Goal: Information Seeking & Learning: Learn about a topic

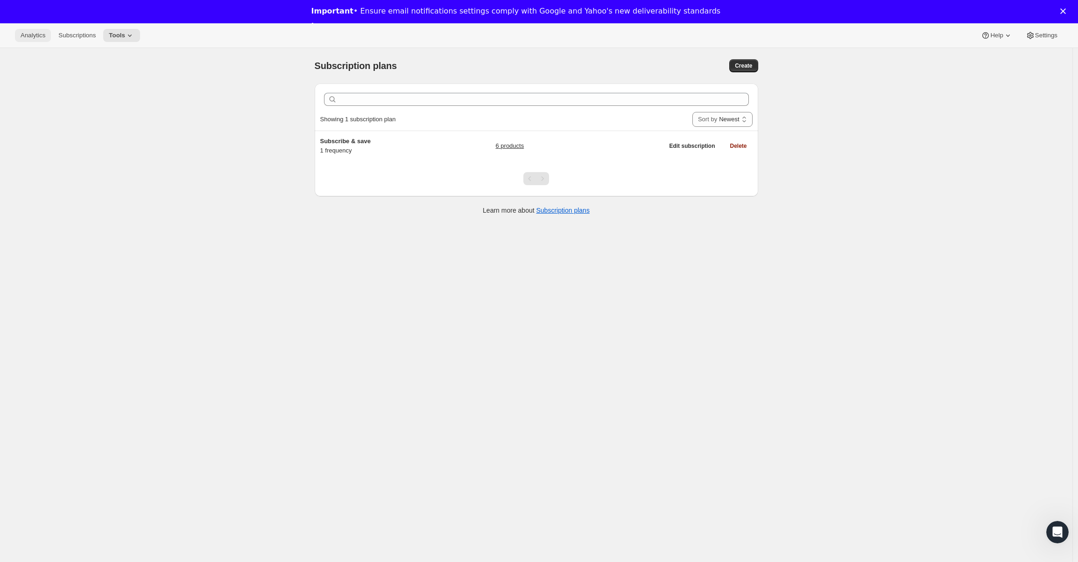
click at [35, 37] on span "Analytics" at bounding box center [33, 35] width 25 height 7
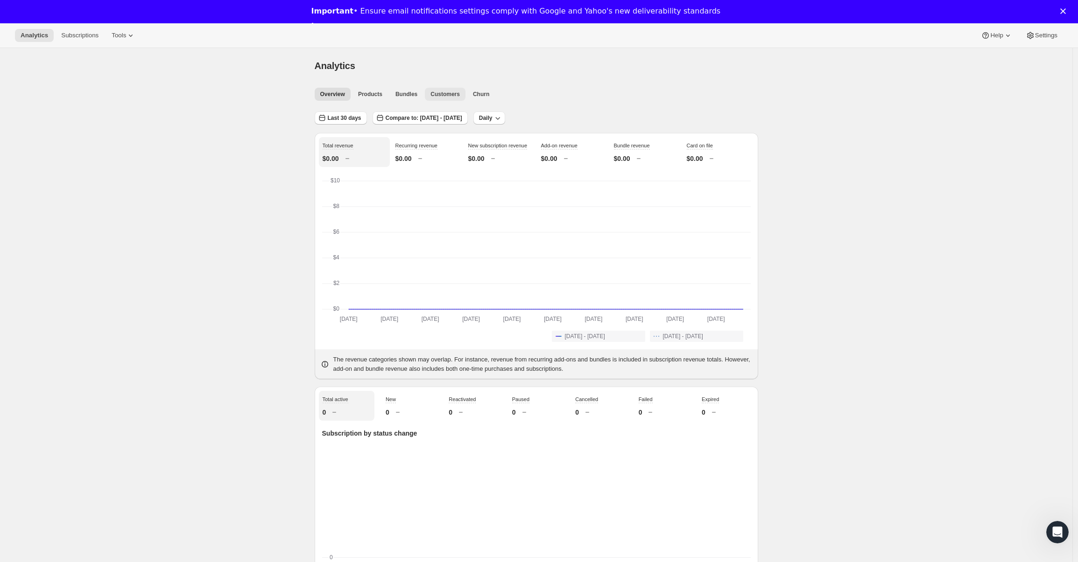
click at [443, 96] on span "Customers" at bounding box center [444, 94] width 29 height 7
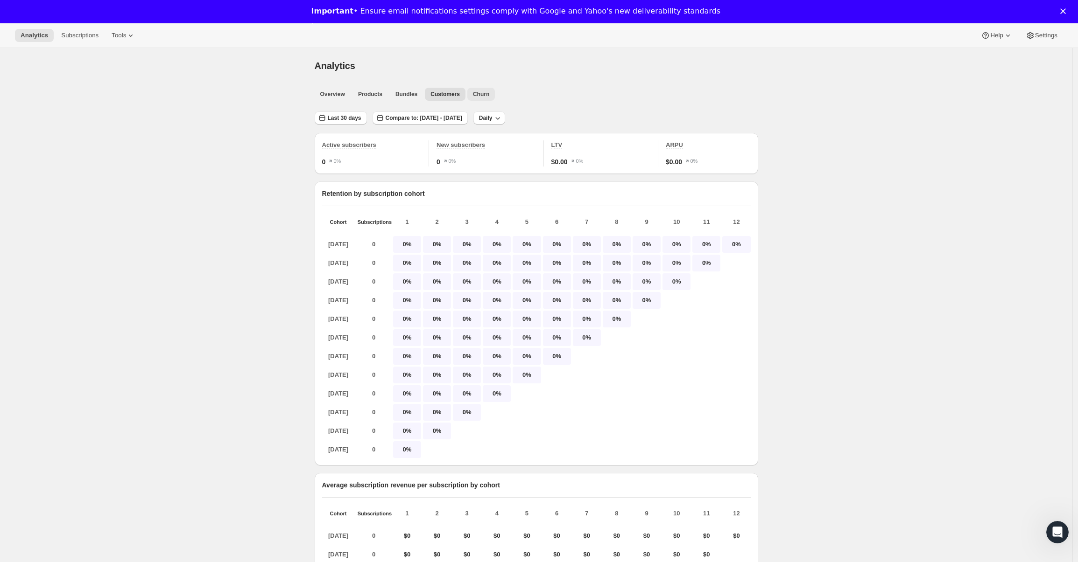
click at [489, 96] on span "Churn" at bounding box center [481, 94] width 16 height 7
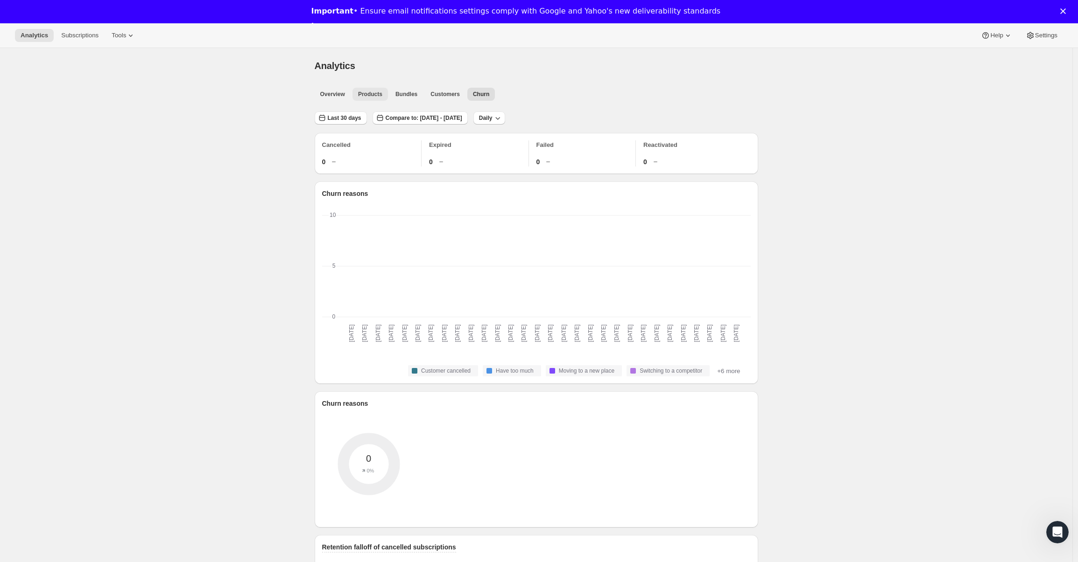
click at [376, 92] on span "Products" at bounding box center [370, 94] width 24 height 7
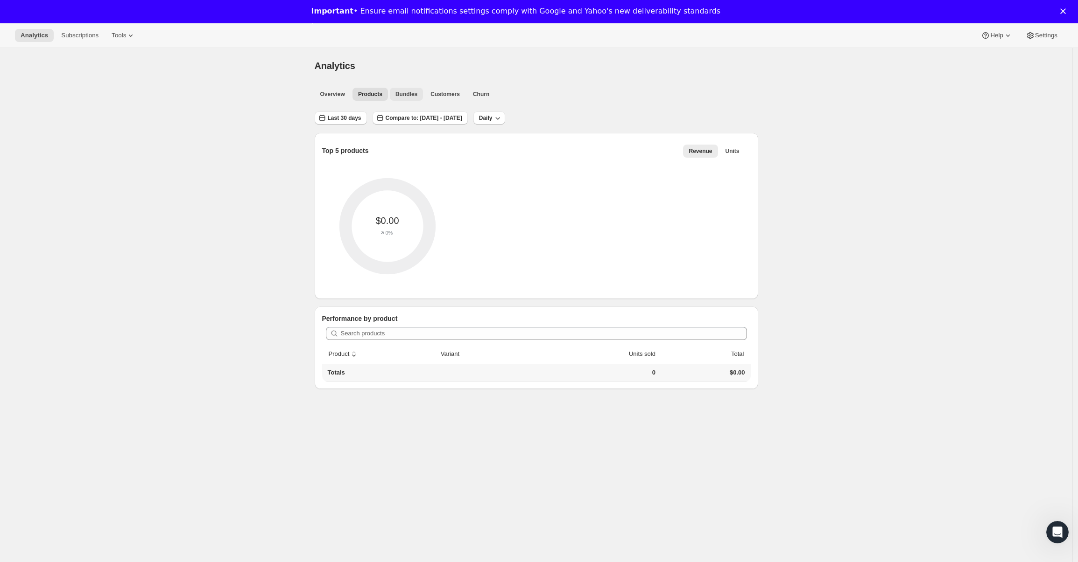
click at [410, 96] on span "Bundles" at bounding box center [406, 94] width 22 height 7
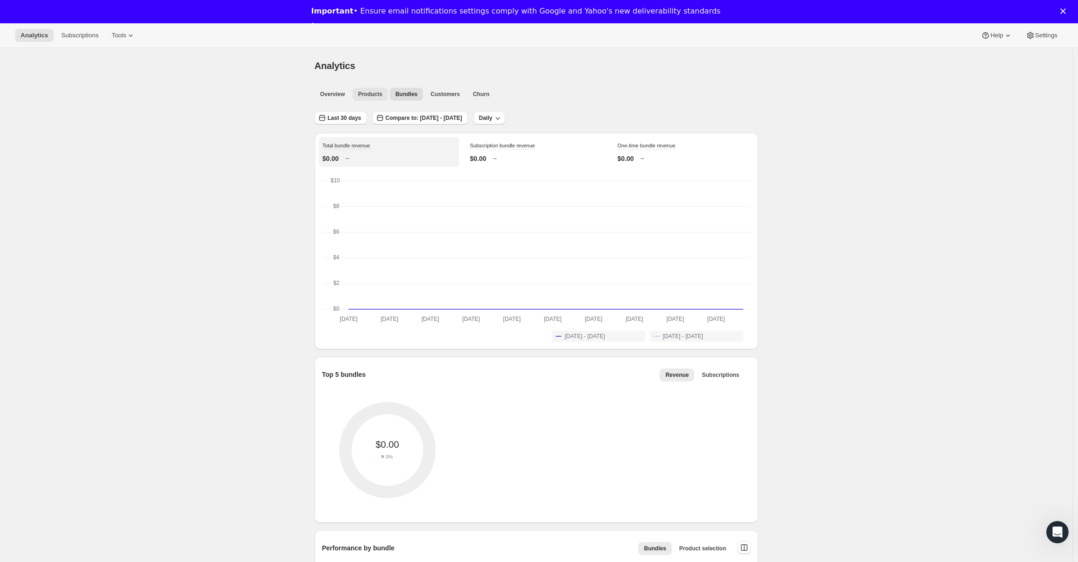
click at [372, 96] on span "Products" at bounding box center [370, 94] width 24 height 7
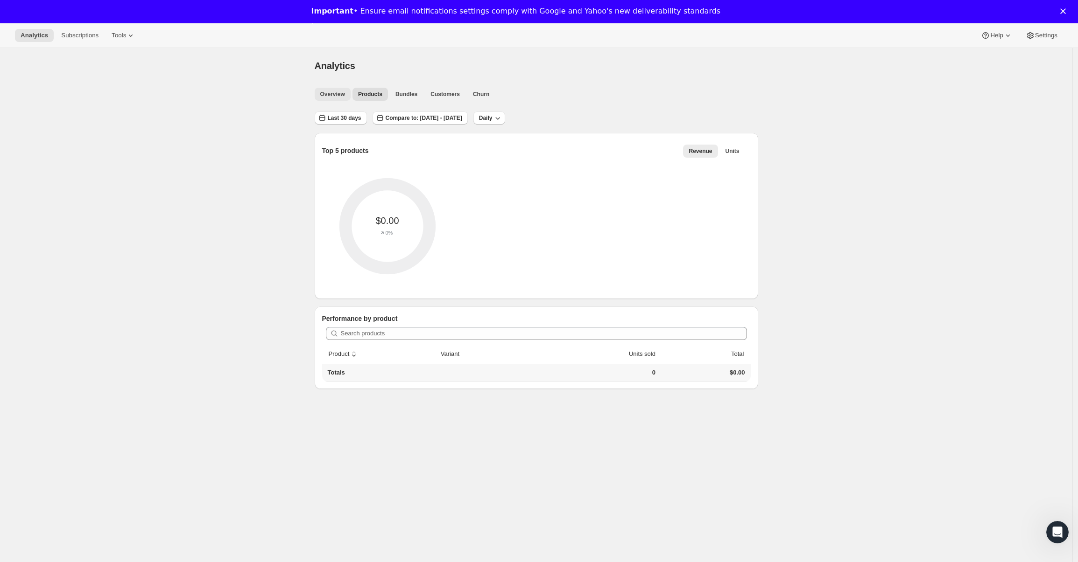
click at [333, 92] on span "Overview" at bounding box center [332, 94] width 25 height 7
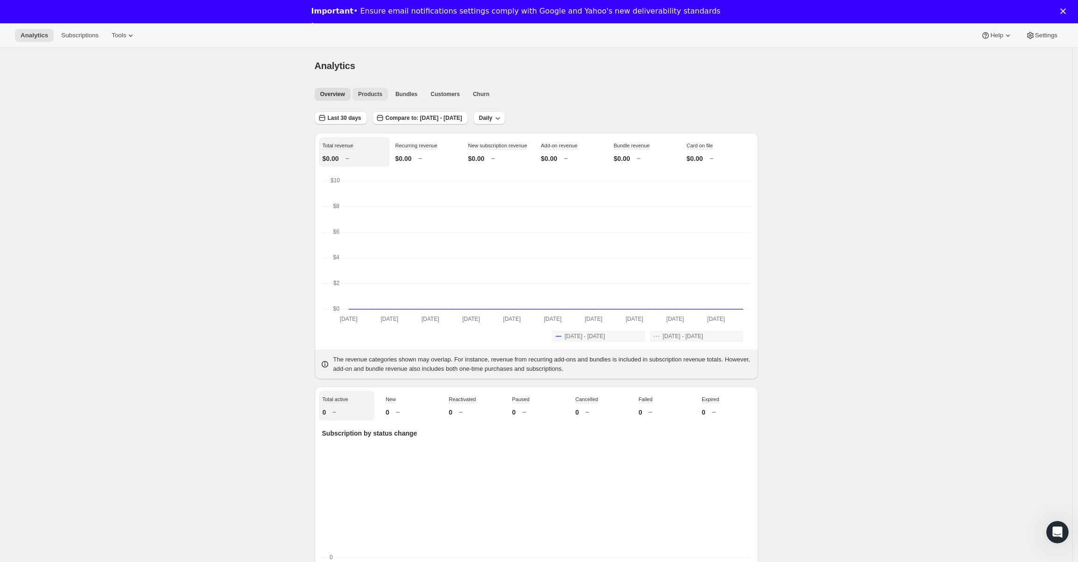
click at [372, 98] on span "Products" at bounding box center [370, 94] width 24 height 7
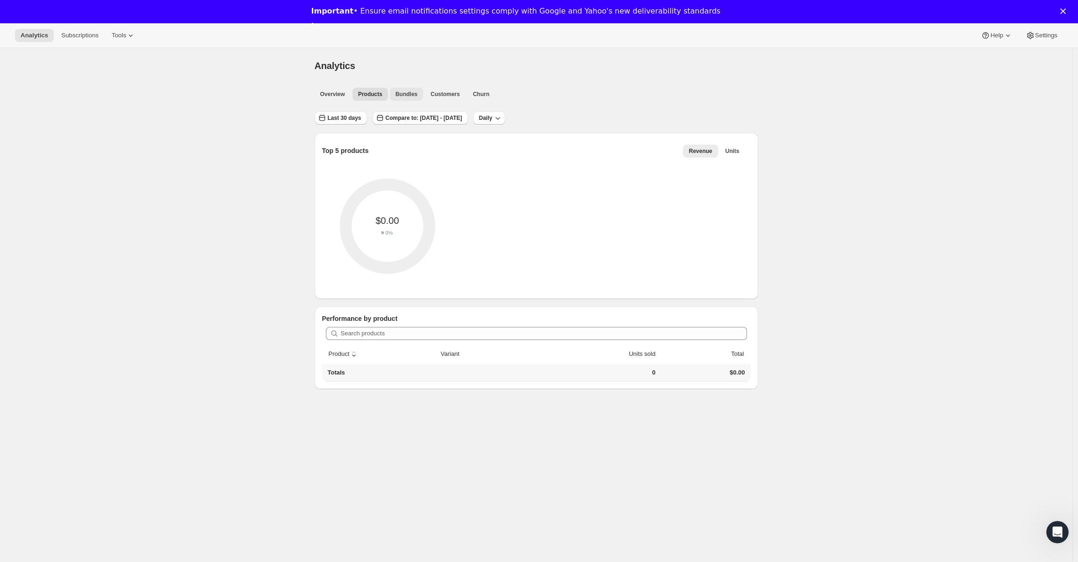
click at [408, 97] on span "Bundles" at bounding box center [406, 94] width 22 height 7
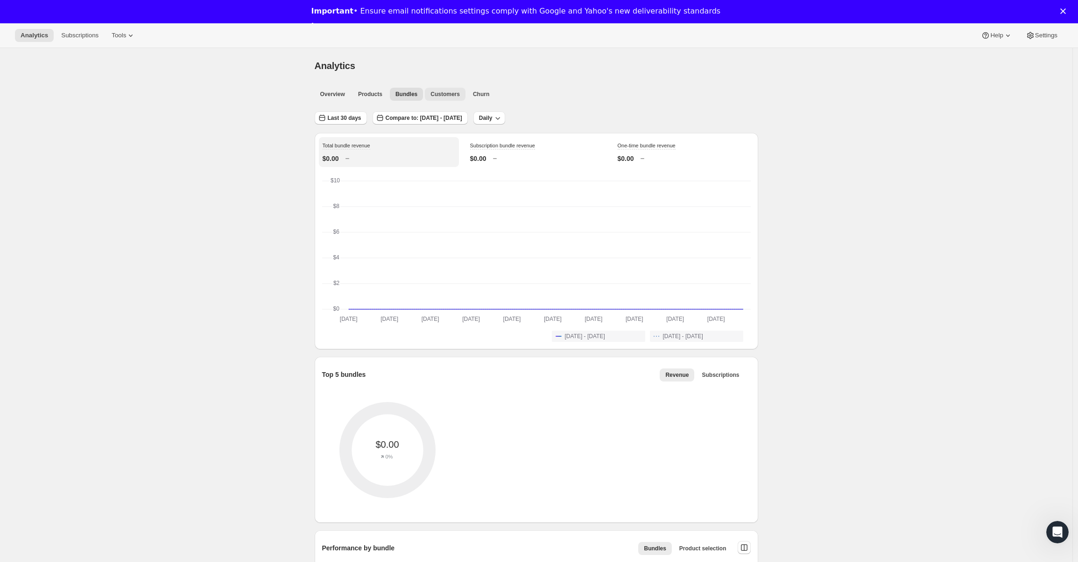
click at [442, 94] on span "Customers" at bounding box center [444, 94] width 29 height 7
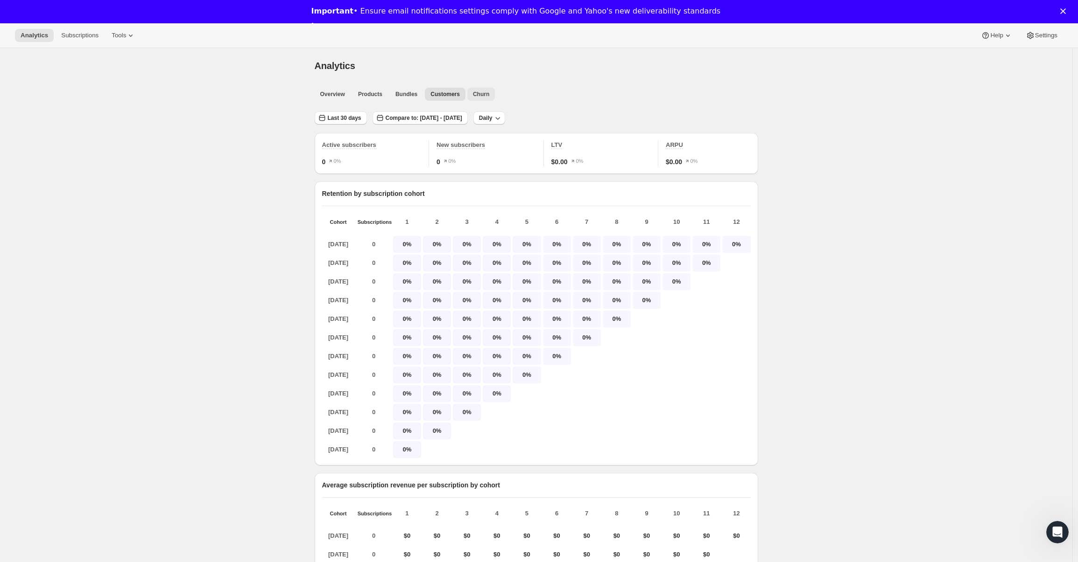
click at [474, 94] on button "Churn" at bounding box center [481, 94] width 28 height 13
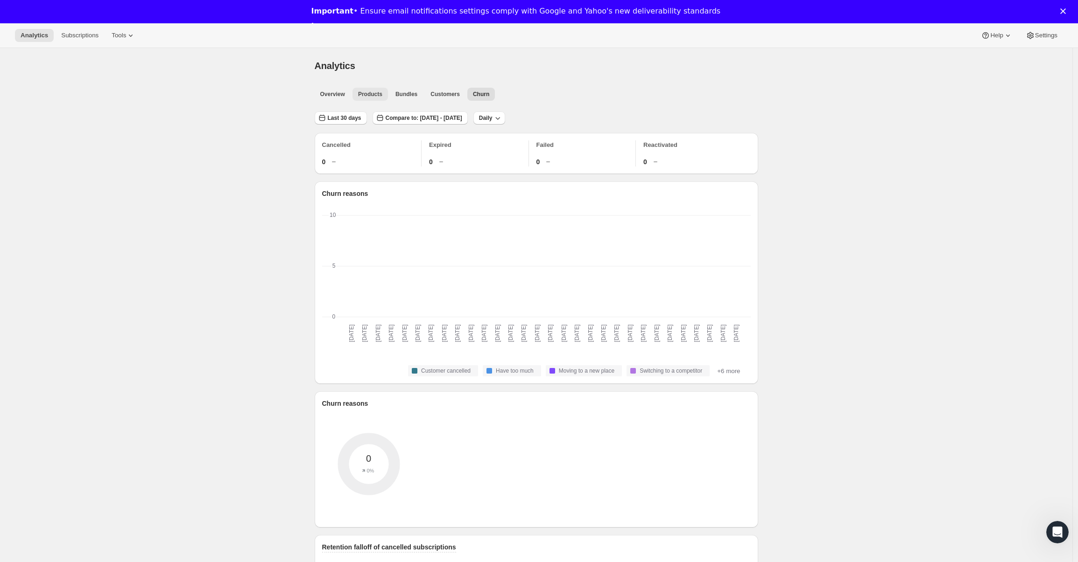
click at [382, 91] on span "Products" at bounding box center [370, 94] width 24 height 7
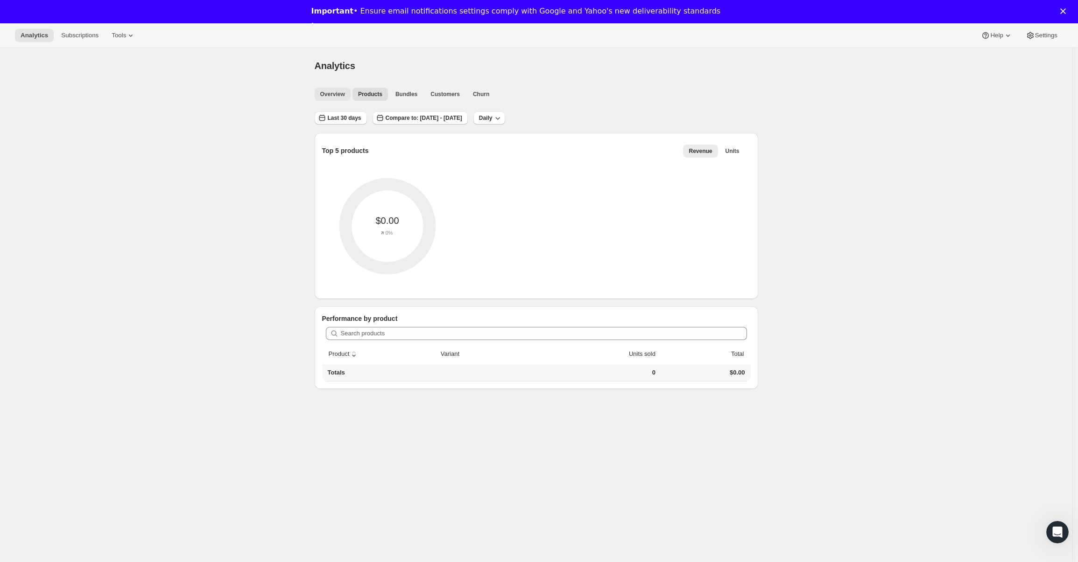
click at [342, 96] on span "Overview" at bounding box center [332, 94] width 25 height 7
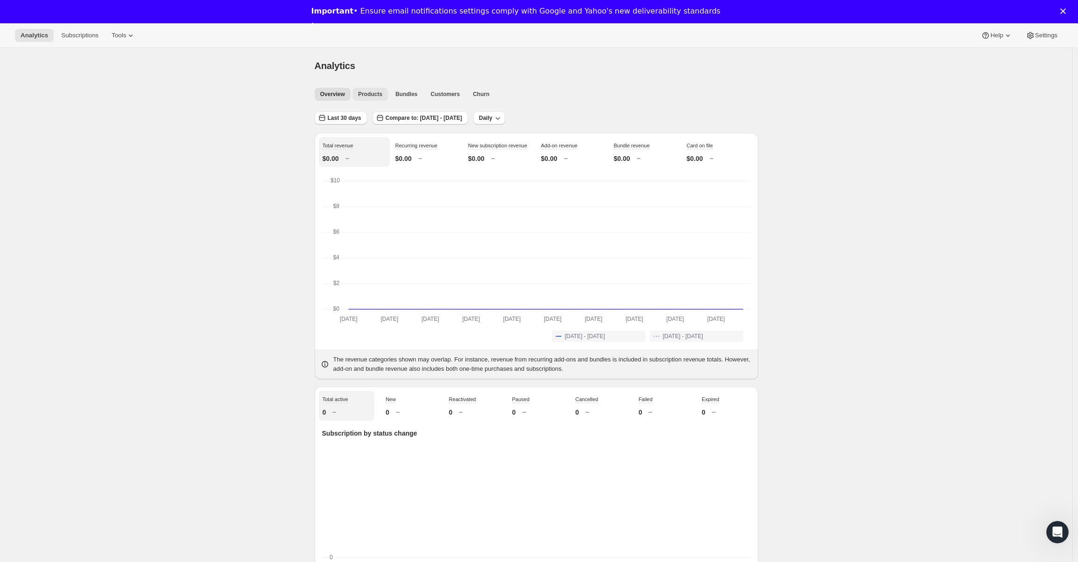
click at [375, 98] on button "Products" at bounding box center [369, 94] width 35 height 13
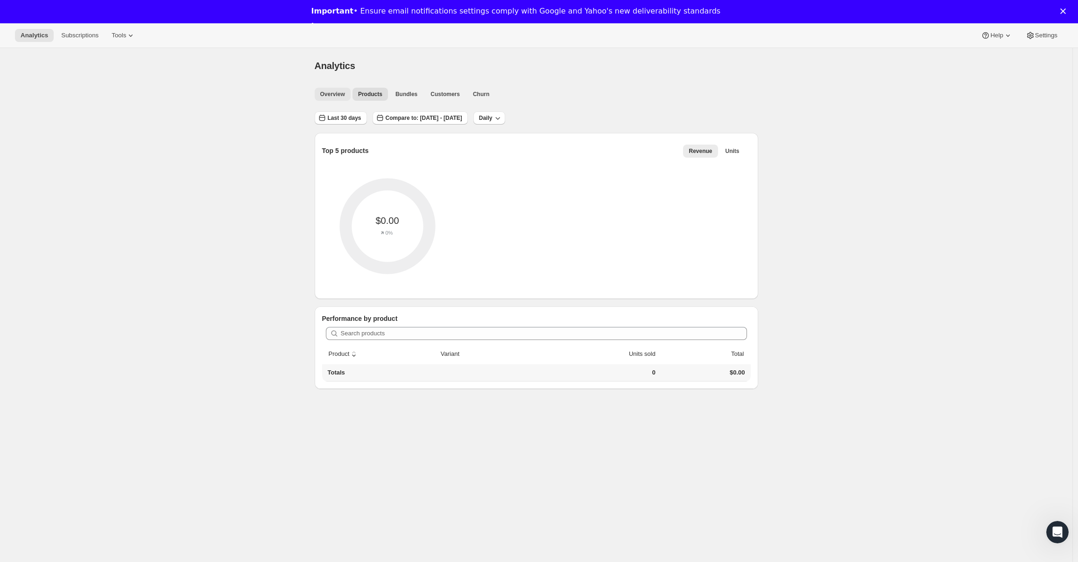
click at [338, 95] on span "Overview" at bounding box center [332, 94] width 25 height 7
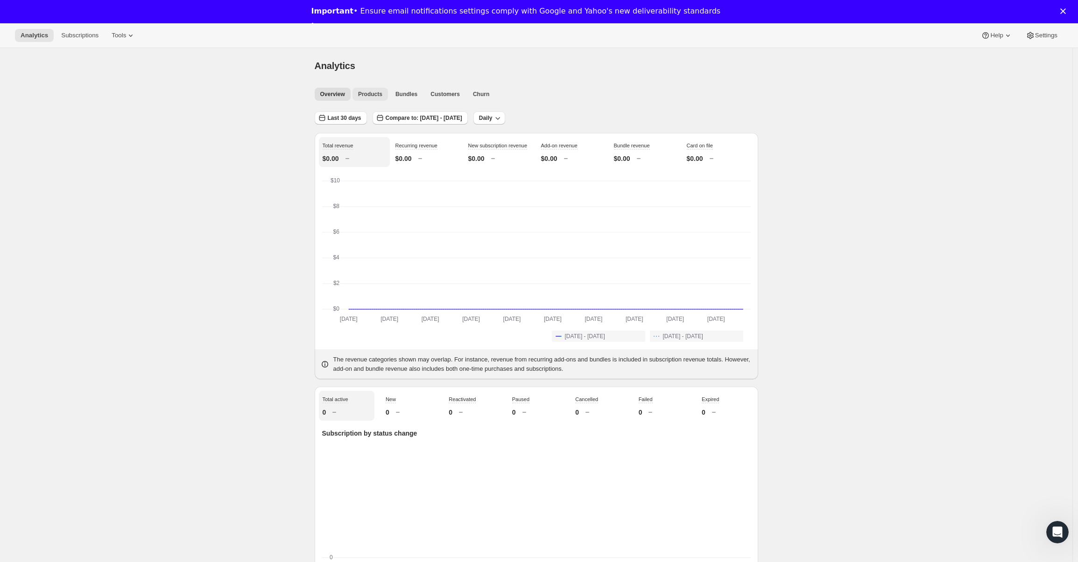
click at [373, 96] on span "Products" at bounding box center [370, 94] width 24 height 7
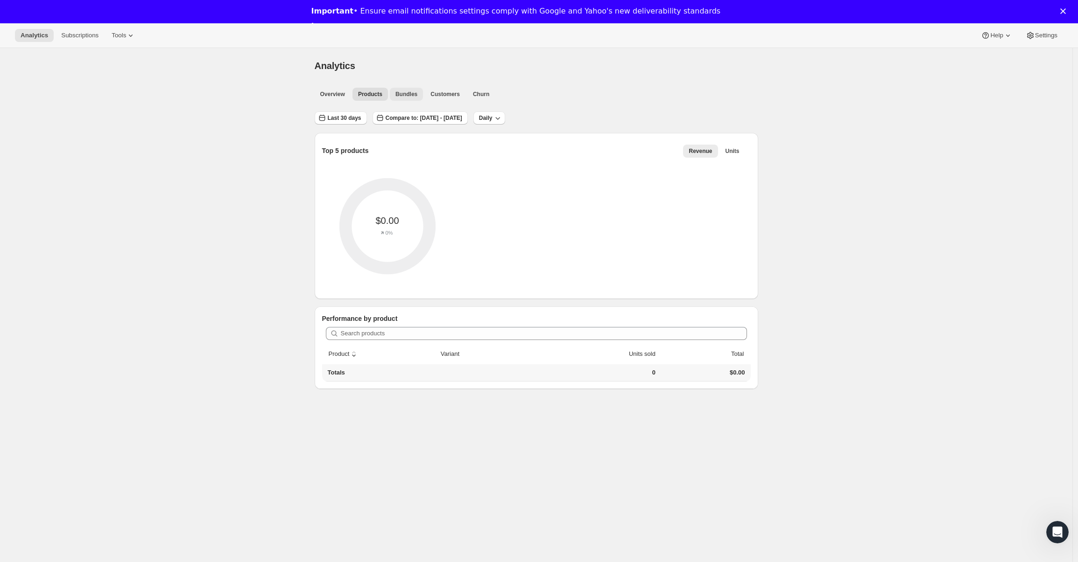
click at [414, 98] on button "Bundles" at bounding box center [406, 94] width 33 height 13
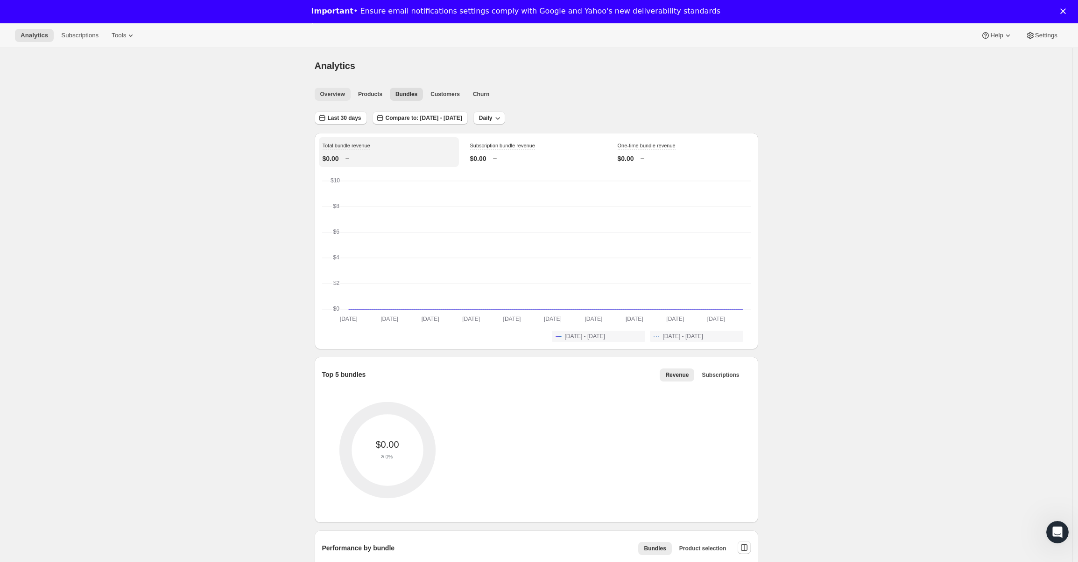
click at [330, 98] on button "Overview" at bounding box center [333, 94] width 36 height 13
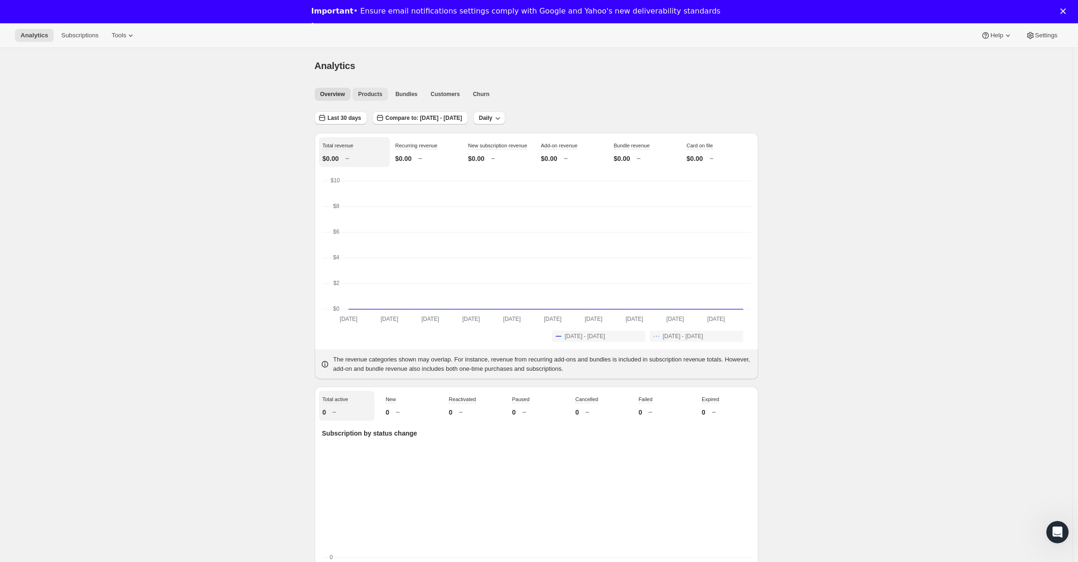
click at [378, 93] on span "Products" at bounding box center [370, 94] width 24 height 7
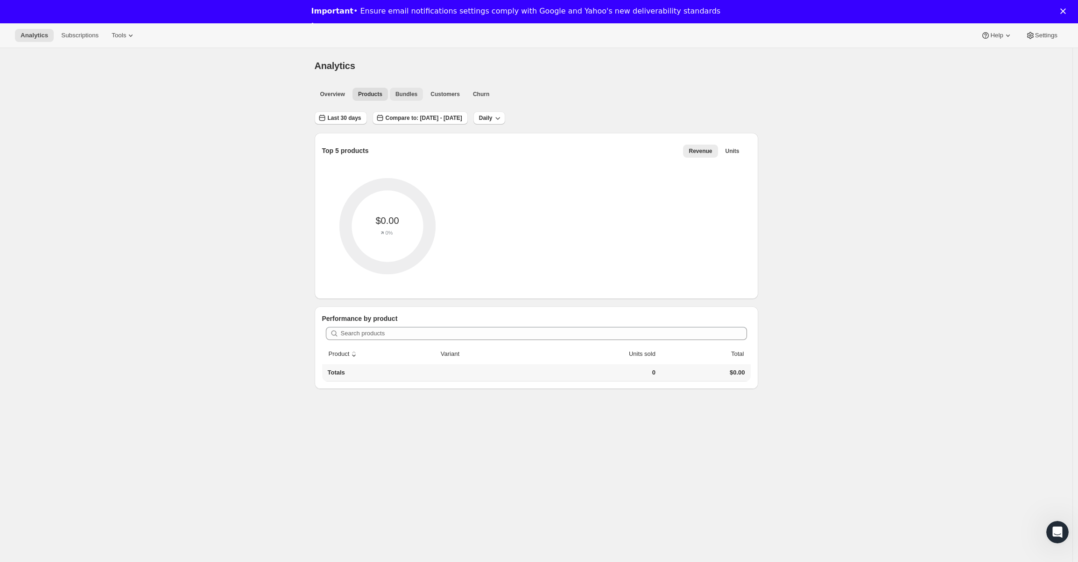
click at [413, 93] on span "Bundles" at bounding box center [406, 94] width 22 height 7
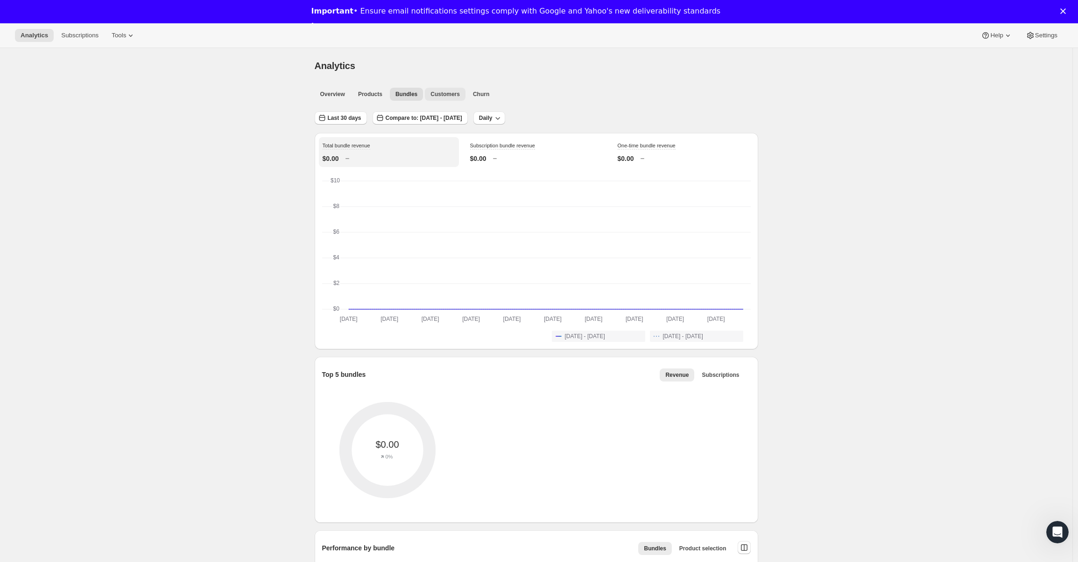
click at [459, 95] on span "Customers" at bounding box center [444, 94] width 29 height 7
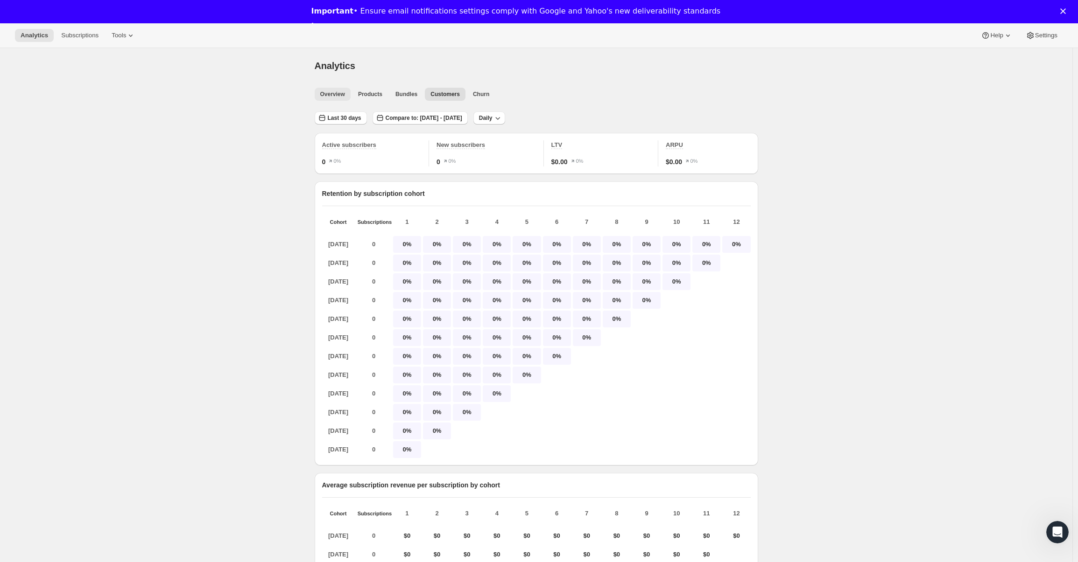
click at [331, 94] on span "Overview" at bounding box center [332, 94] width 25 height 7
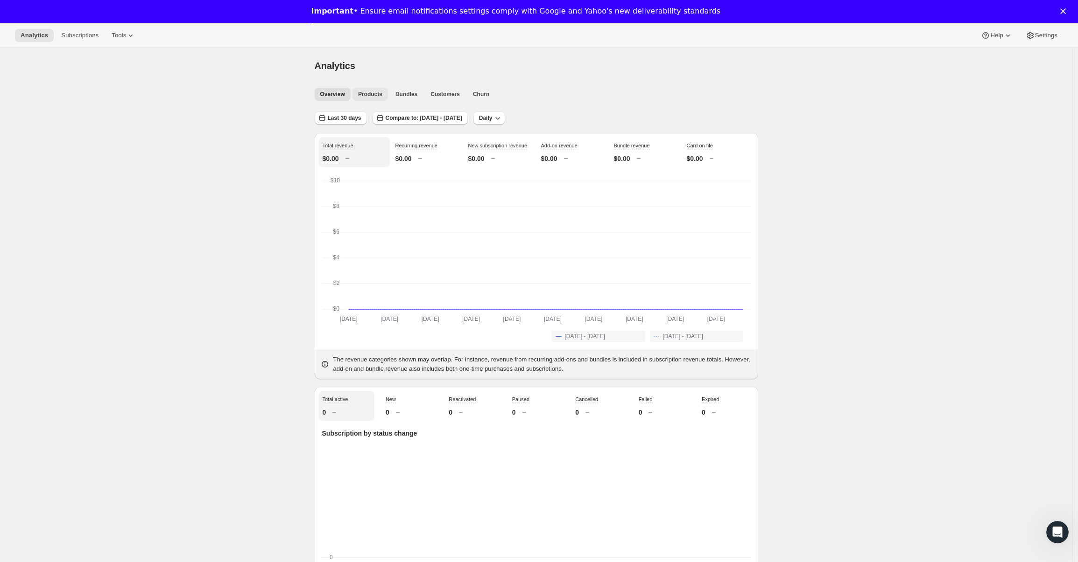
click at [381, 97] on span "Products" at bounding box center [370, 94] width 24 height 7
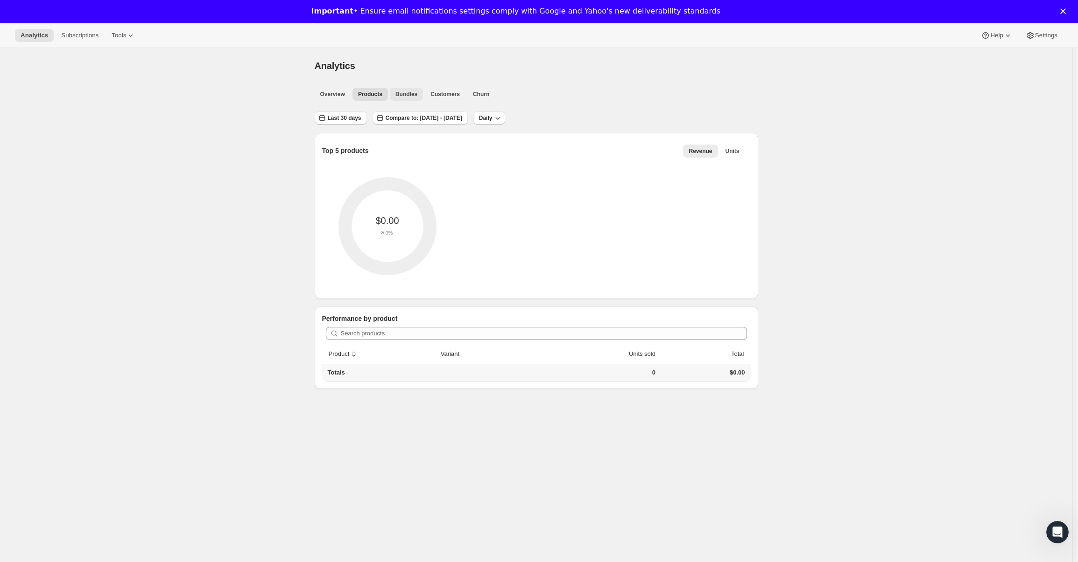
click at [406, 97] on span "Bundles" at bounding box center [406, 94] width 22 height 7
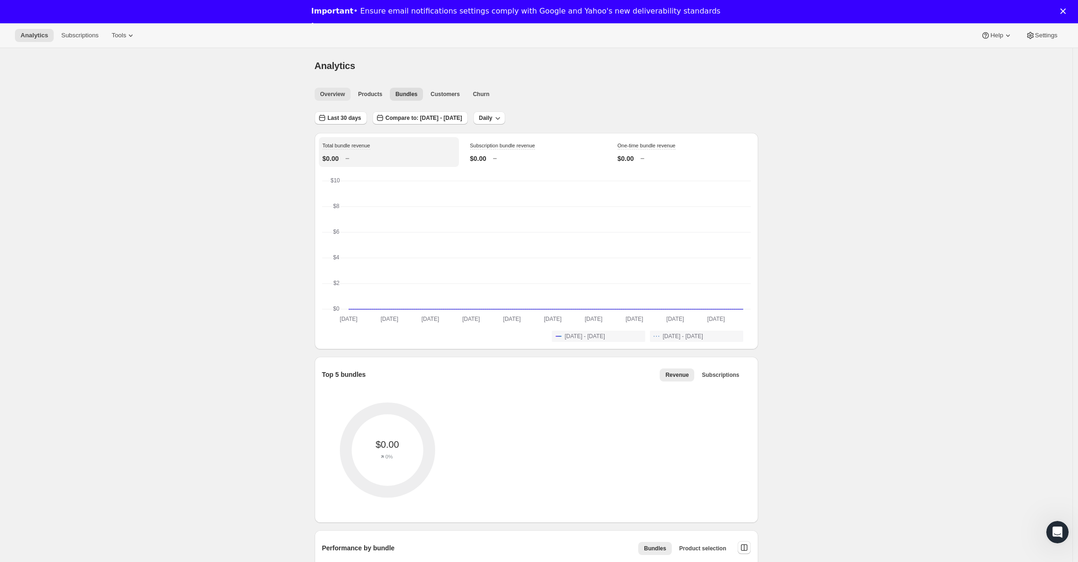
click at [332, 96] on span "Overview" at bounding box center [332, 94] width 25 height 7
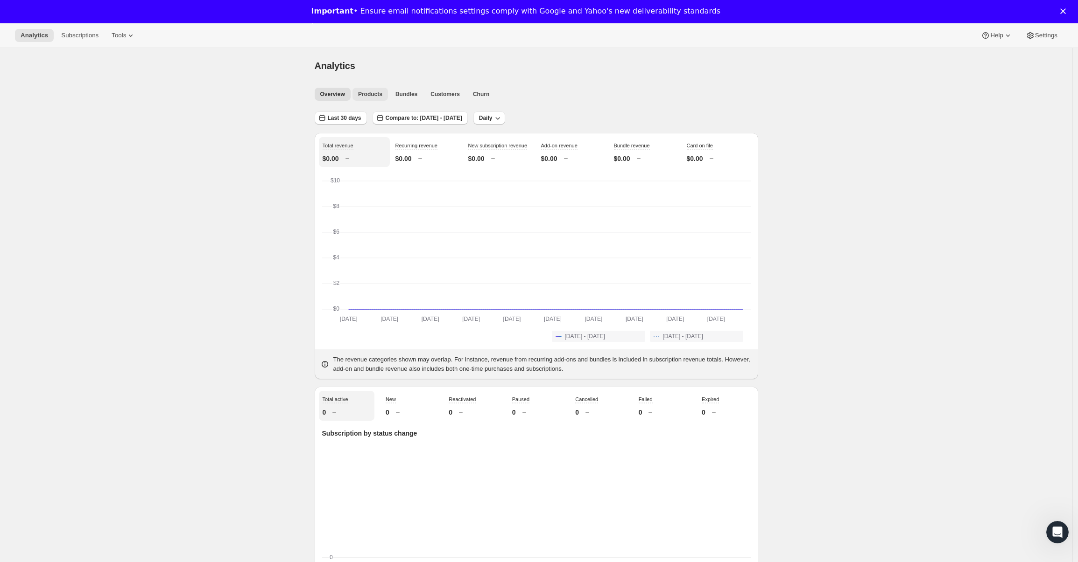
click at [374, 97] on span "Products" at bounding box center [370, 94] width 24 height 7
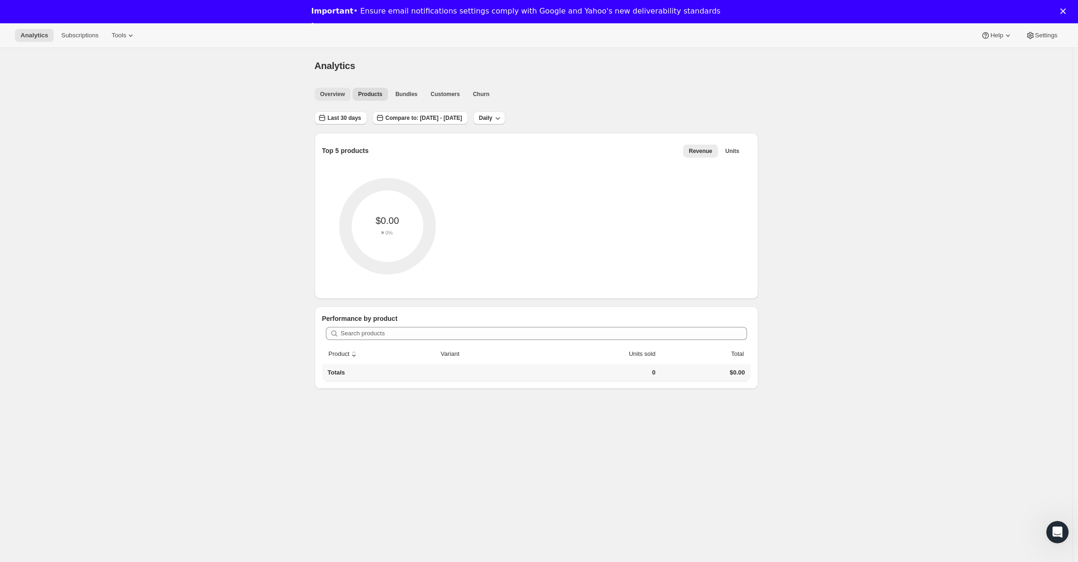
click at [335, 96] on span "Overview" at bounding box center [332, 94] width 25 height 7
